Goal: Task Accomplishment & Management: Manage account settings

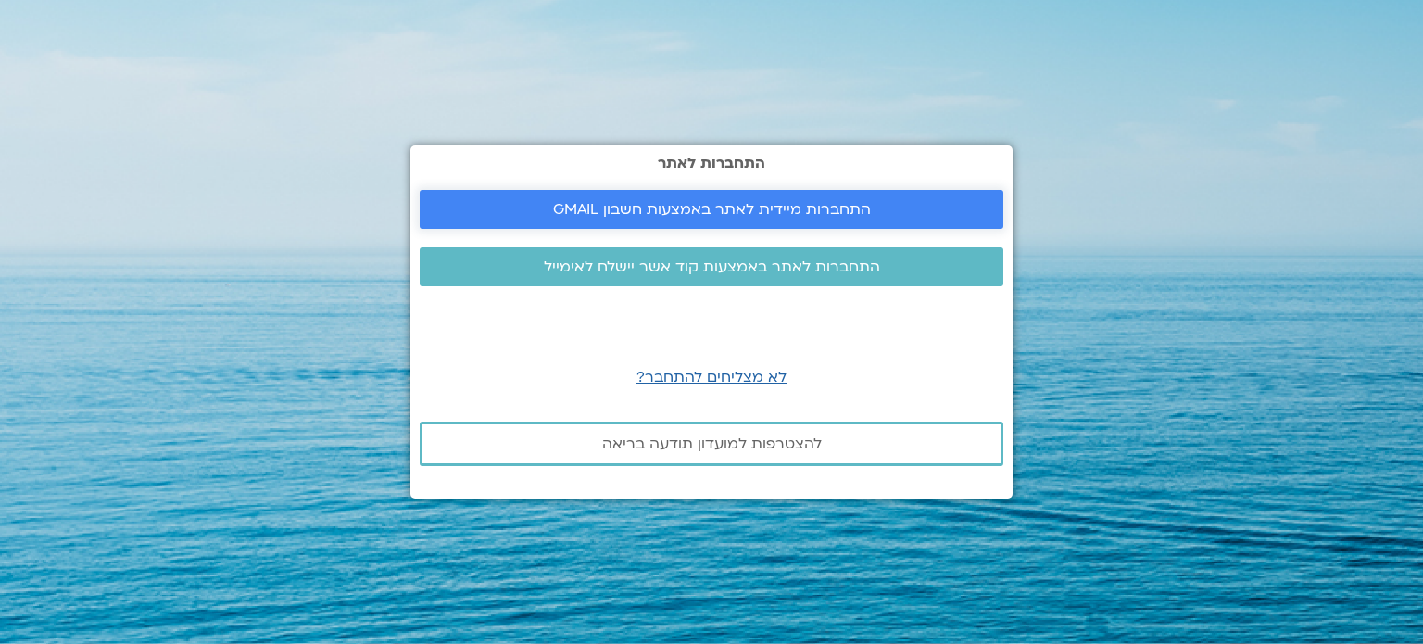
click at [734, 208] on span "התחברות מיידית לאתר באמצעות חשבון GMAIL" at bounding box center [712, 209] width 318 height 17
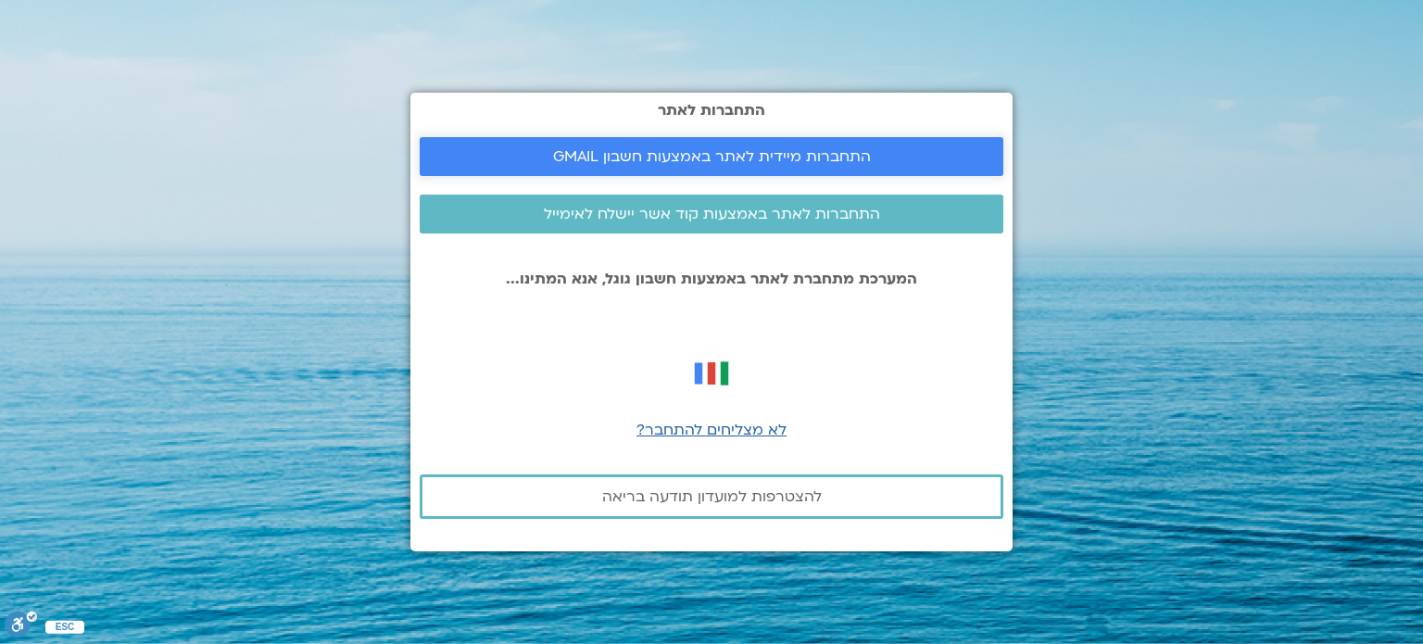
click at [730, 162] on span "התחברות מיידית לאתר באמצעות חשבון GMAIL" at bounding box center [712, 156] width 318 height 17
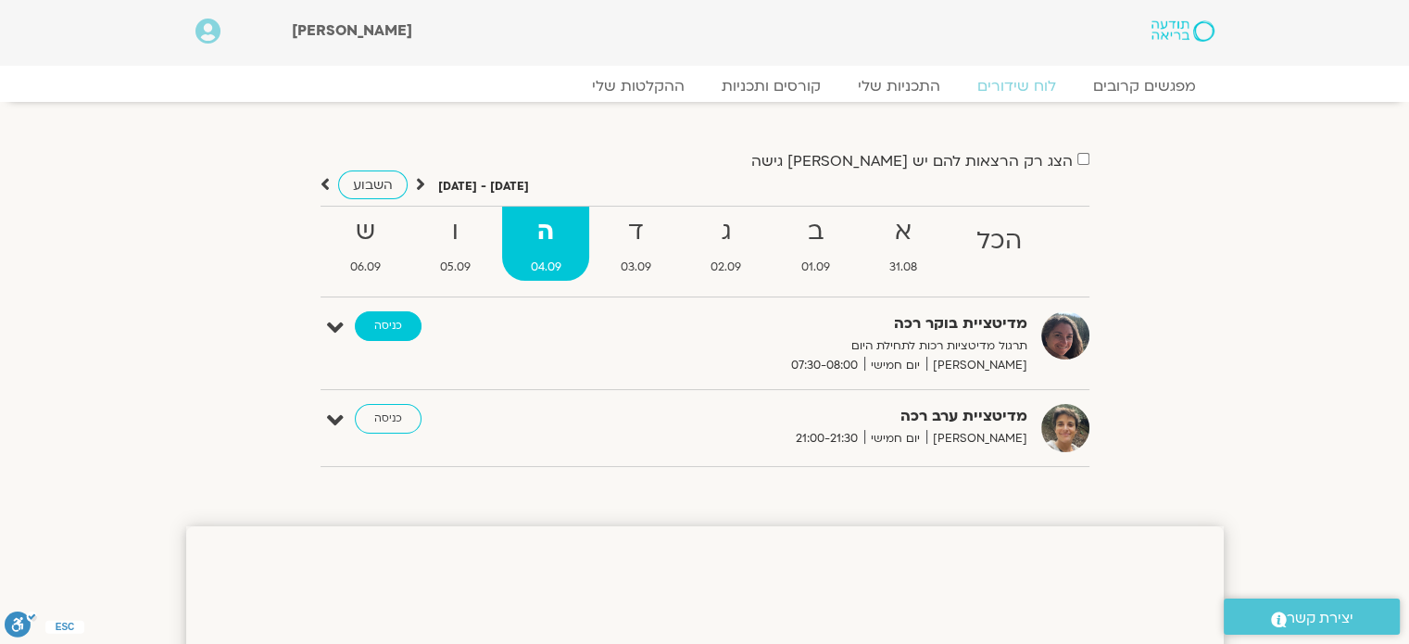
click at [375, 325] on link "כניסה" at bounding box center [388, 326] width 67 height 30
